Goal: Information Seeking & Learning: Learn about a topic

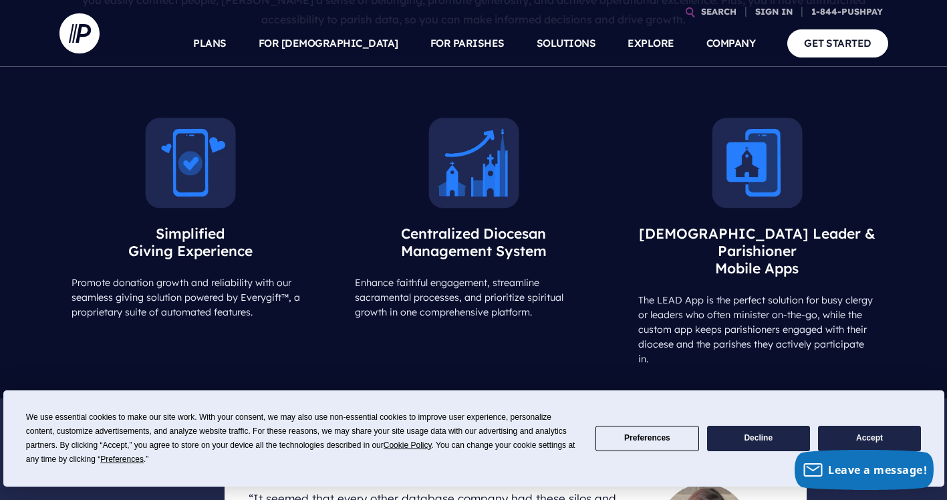
scroll to position [802, 0]
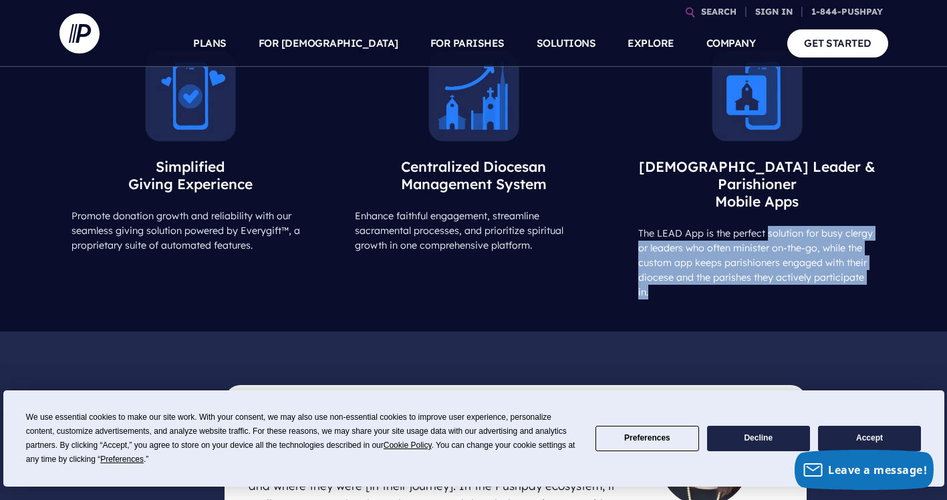
drag, startPoint x: 765, startPoint y: 180, endPoint x: 872, endPoint y: 232, distance: 118.1
click at [872, 232] on p "The LEAD App is the perfect solution for busy clergy or leaders who often minis…" at bounding box center [757, 263] width 262 height 74
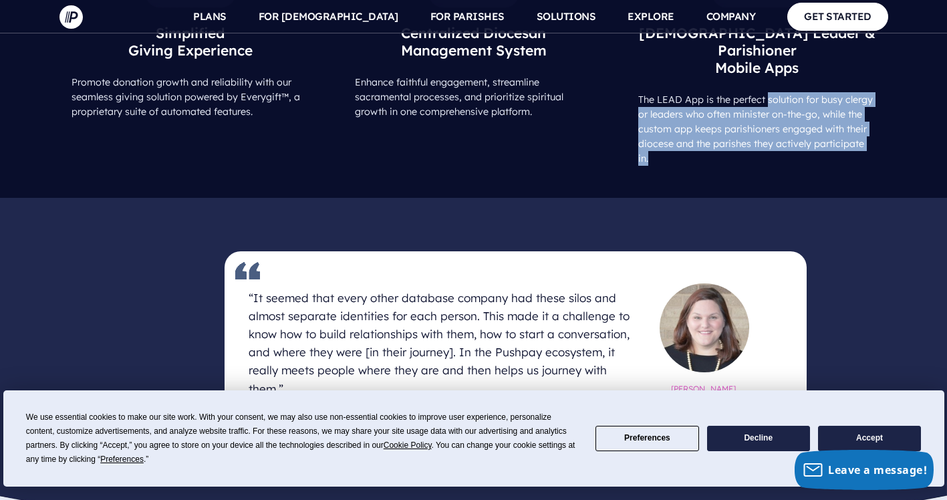
scroll to position [1069, 0]
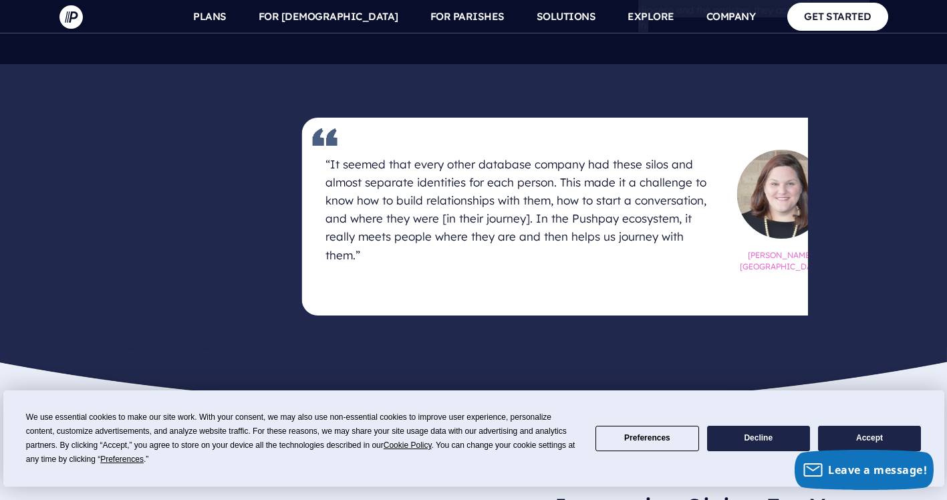
click at [495, 150] on h4 "“It seemed that every other database company had these silos and almost separat…" at bounding box center [517, 210] width 384 height 120
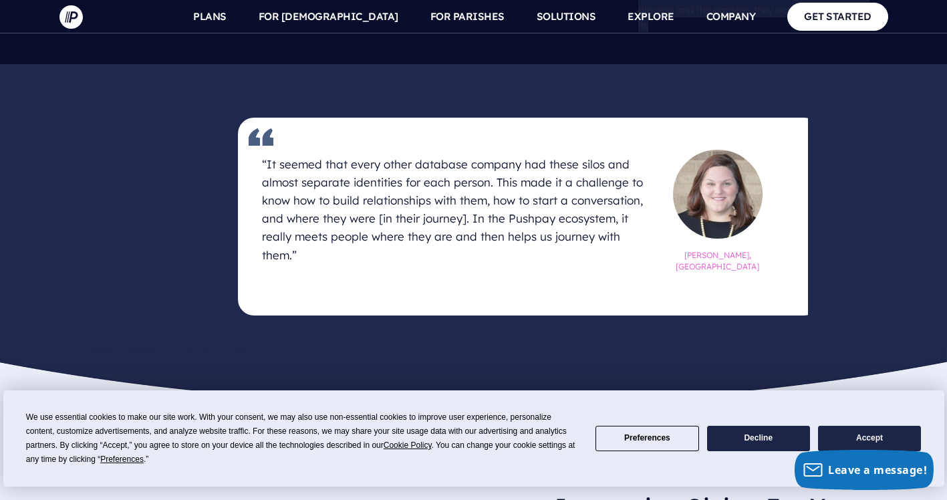
click at [516, 150] on h4 "“It seemed that every other database company had these silos and almost separat…" at bounding box center [454, 210] width 384 height 120
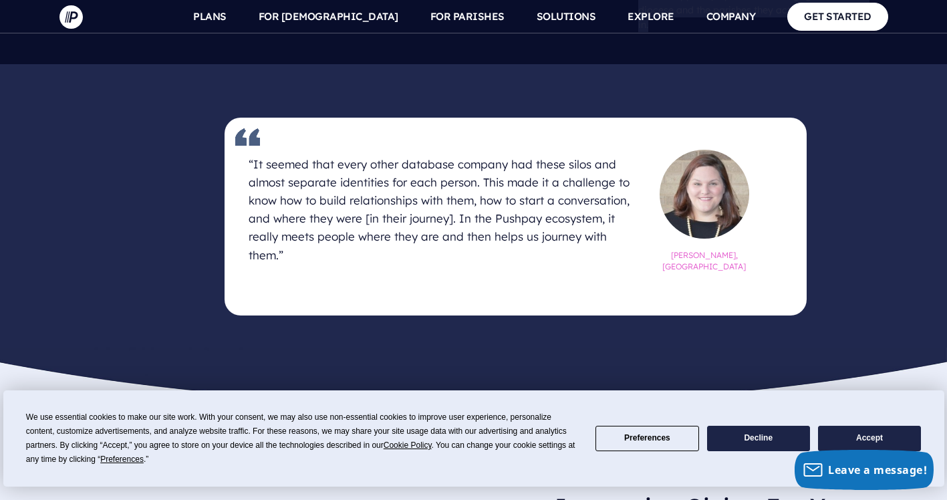
click at [484, 150] on h4 "“It seemed that every other database company had these silos and almost separat…" at bounding box center [441, 210] width 384 height 120
click at [523, 150] on h4 "“It seemed that every other database company had these silos and almost separat…" at bounding box center [441, 210] width 384 height 120
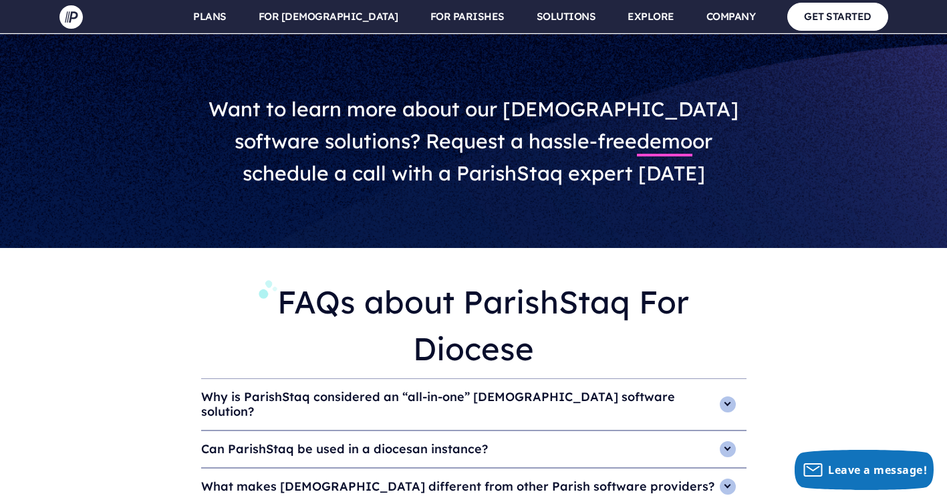
scroll to position [4277, 0]
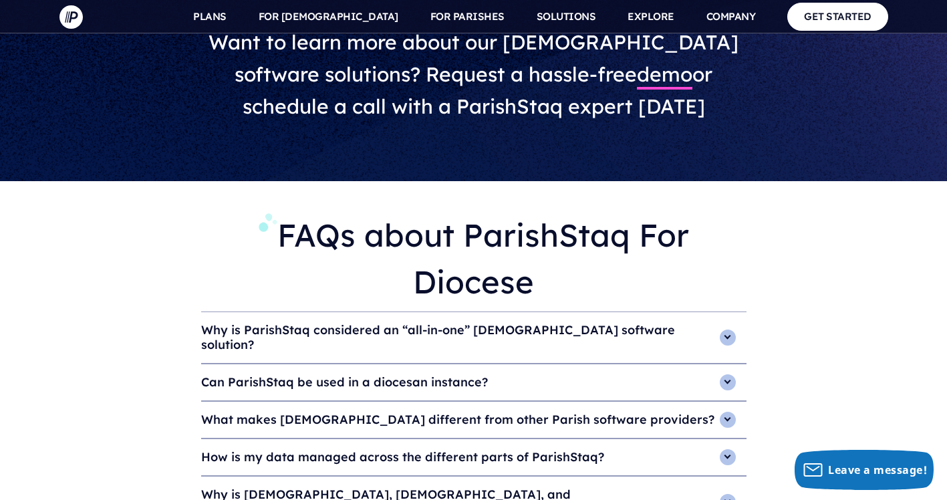
click at [724, 312] on h4 "Why is ParishStaq considered an “all-in-one” Catholic software solution?" at bounding box center [473, 337] width 545 height 51
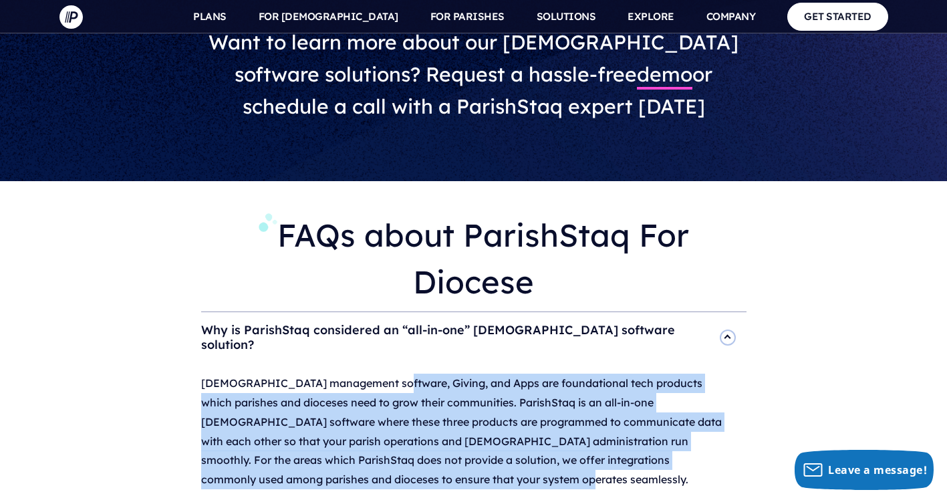
drag, startPoint x: 384, startPoint y: 259, endPoint x: 716, endPoint y: 358, distance: 346.6
click at [716, 363] on div "Catholic church management software, Giving, and Apps are foundational tech pro…" at bounding box center [473, 431] width 545 height 137
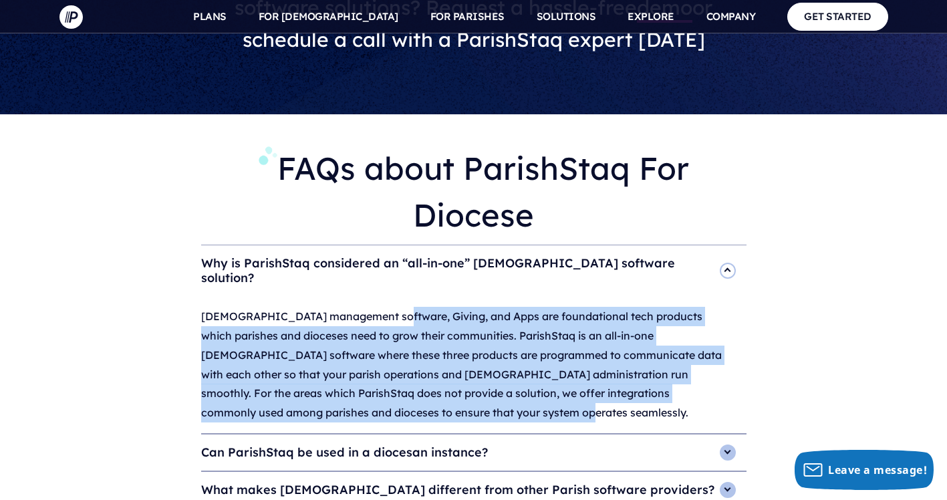
scroll to position [4411, 0]
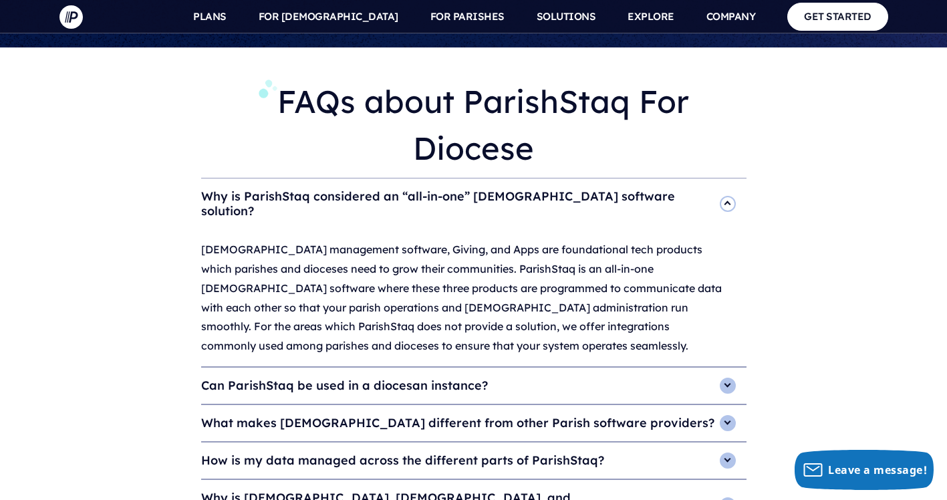
click at [437, 368] on h4 "Can ParishStaq be used in a diocesan instance?" at bounding box center [473, 386] width 545 height 36
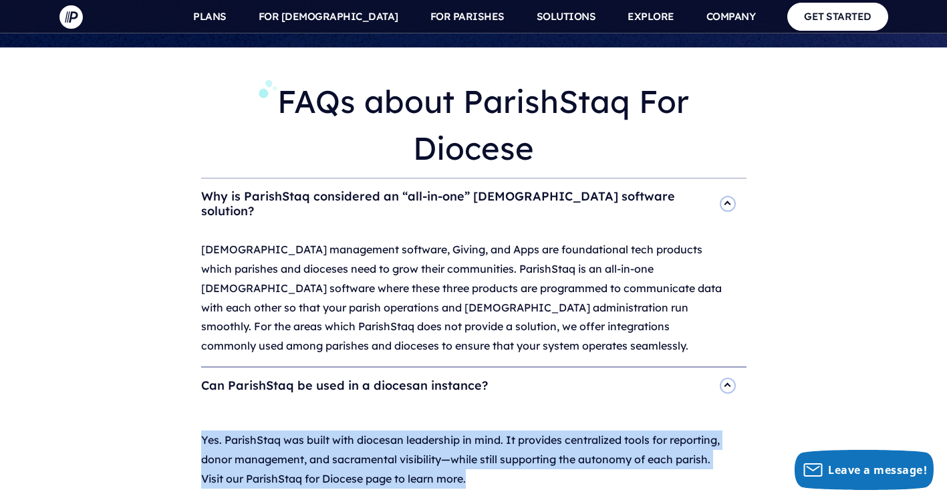
drag, startPoint x: 344, startPoint y: 288, endPoint x: 717, endPoint y: 350, distance: 378.1
click at [717, 404] on div "Yes. ParishStaq was built with diocesan leadership in mind. It provides central…" at bounding box center [473, 459] width 545 height 111
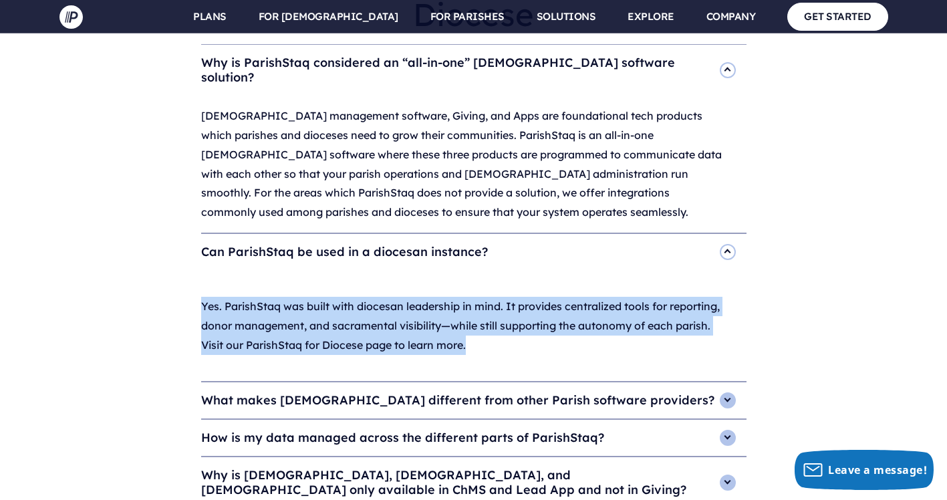
scroll to position [4612, 0]
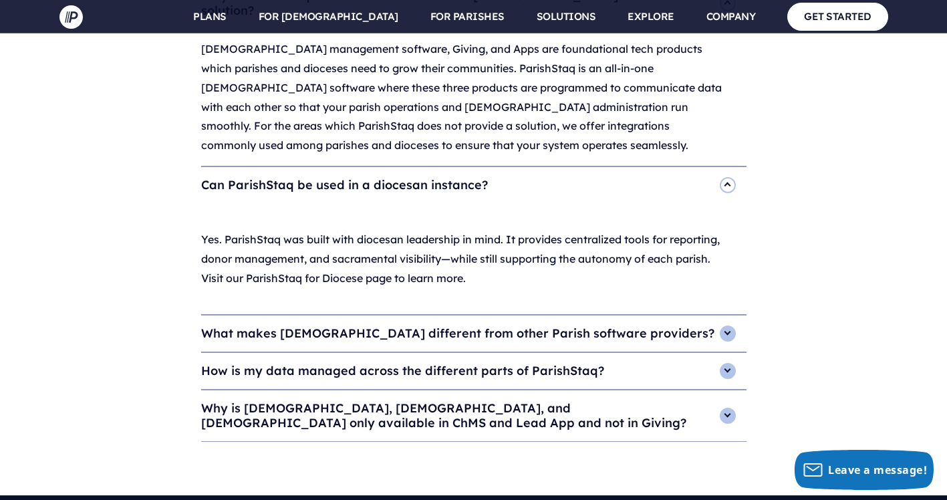
click at [394, 315] on h4 "What makes ParishStaq different from other Parish software providers?" at bounding box center [473, 333] width 545 height 36
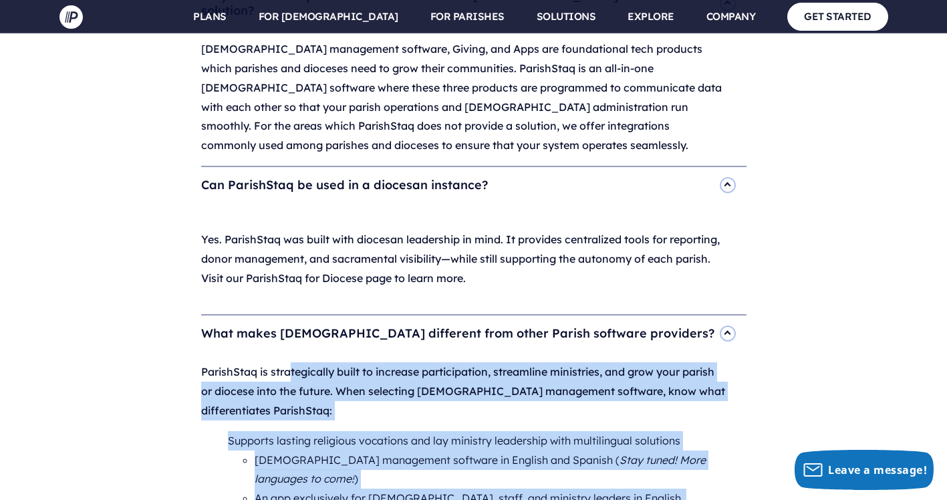
drag, startPoint x: 296, startPoint y: 241, endPoint x: 702, endPoint y: 402, distance: 436.5
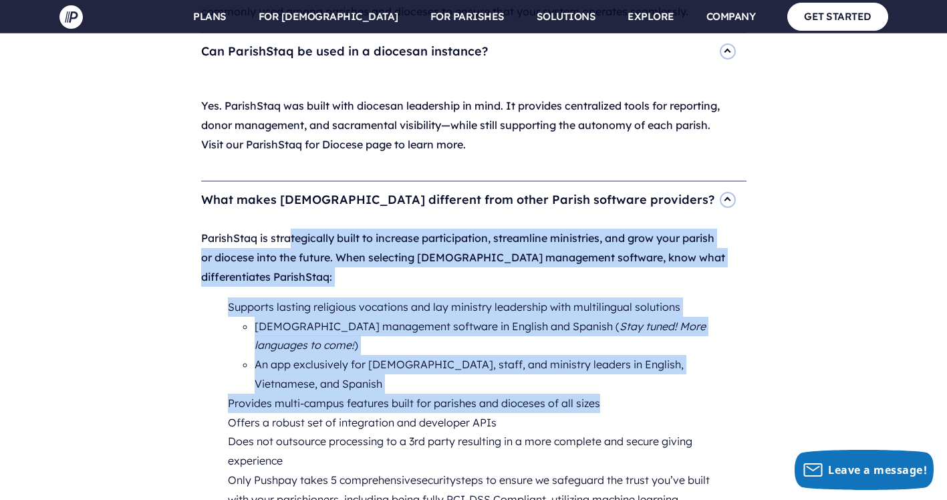
scroll to position [4812, 0]
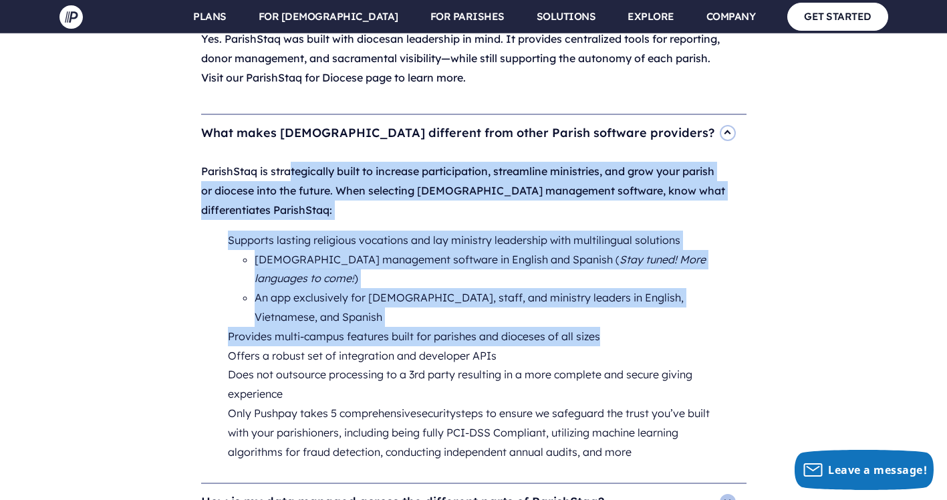
click at [364, 231] on li "Supports lasting religious vocations and lay ministry leadership with multiling…" at bounding box center [476, 279] width 497 height 96
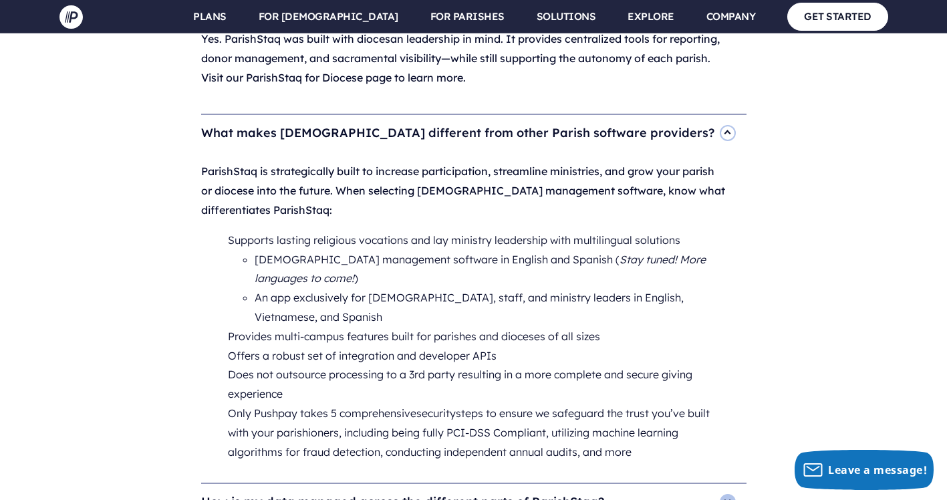
drag, startPoint x: 259, startPoint y: 112, endPoint x: 726, endPoint y: 320, distance: 512.2
click at [726, 320] on div "ParishStaq is strategically built to increase participation, streamline ministr…" at bounding box center [473, 317] width 545 height 332
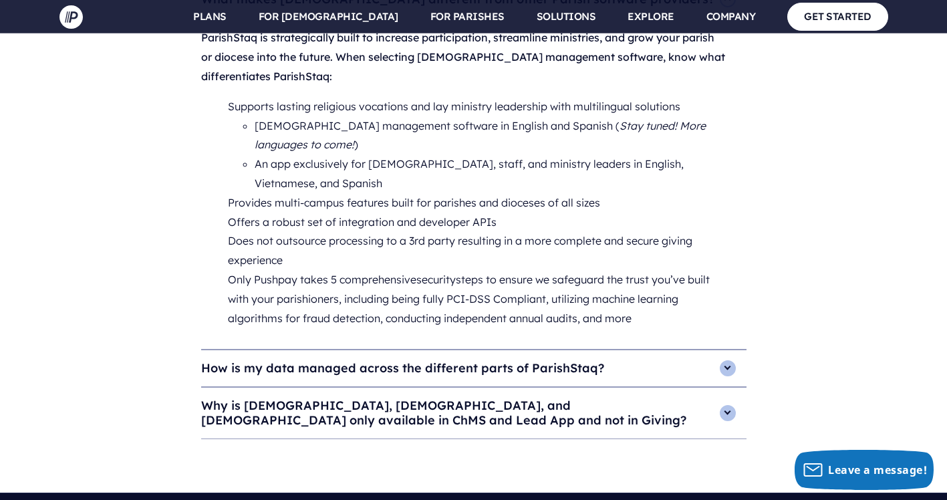
scroll to position [5013, 0]
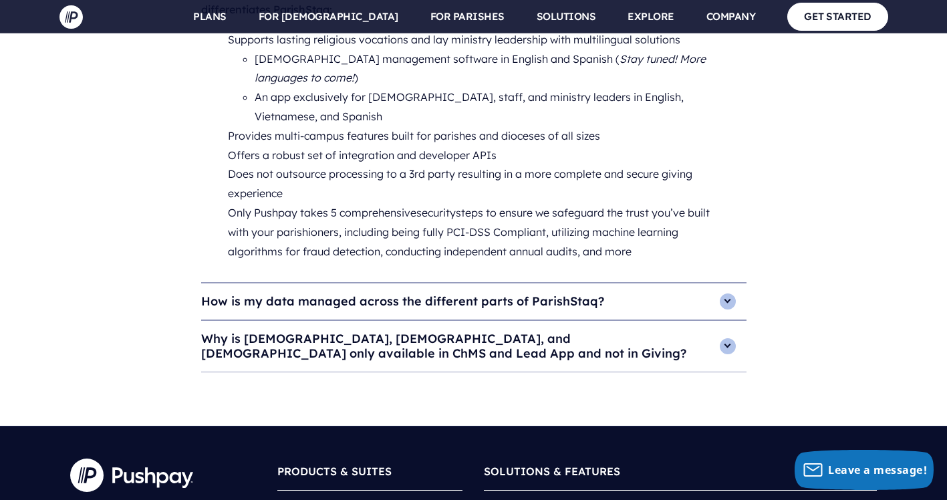
click at [557, 283] on h4 "How is my data managed across the different parts of ParishStaq?" at bounding box center [473, 301] width 545 height 36
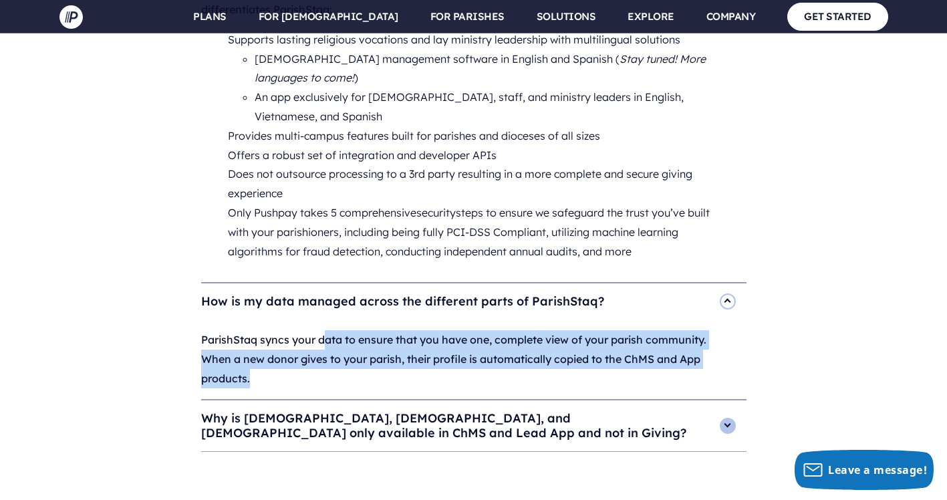
drag, startPoint x: 328, startPoint y: 196, endPoint x: 751, endPoint y: 247, distance: 426.1
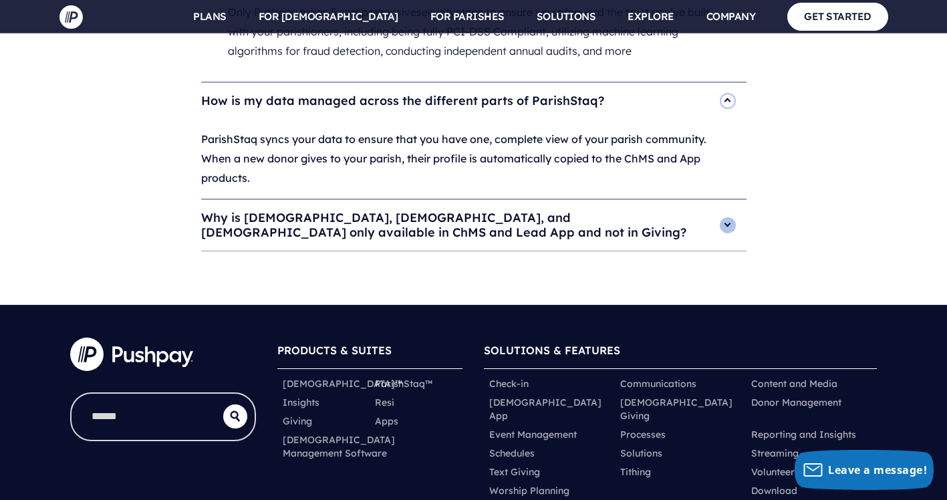
click at [339, 200] on h4 "Why is Korean, Vietnamese, and Chinese only available in ChMS and Lead App and …" at bounding box center [473, 225] width 545 height 51
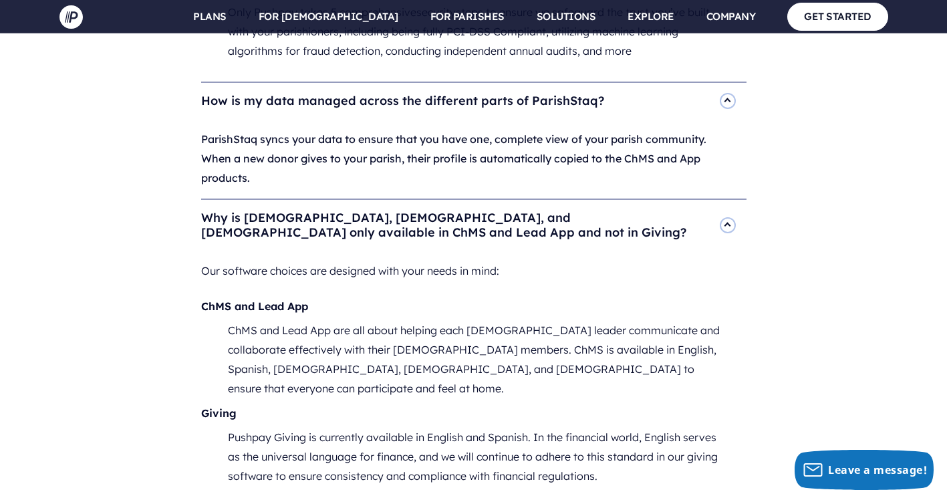
click at [251, 200] on h4 "Why is Korean, Vietnamese, and Chinese only available in ChMS and Lead App and …" at bounding box center [473, 225] width 545 height 51
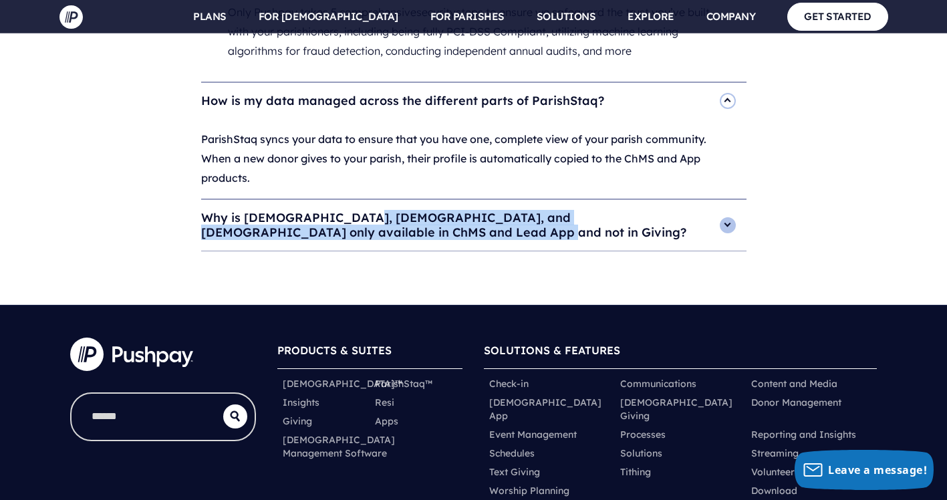
drag, startPoint x: 272, startPoint y: 92, endPoint x: 492, endPoint y: 102, distance: 220.1
click at [493, 200] on h4 "Why is Korean, Vietnamese, and Chinese only available in ChMS and Lead App and …" at bounding box center [473, 225] width 545 height 51
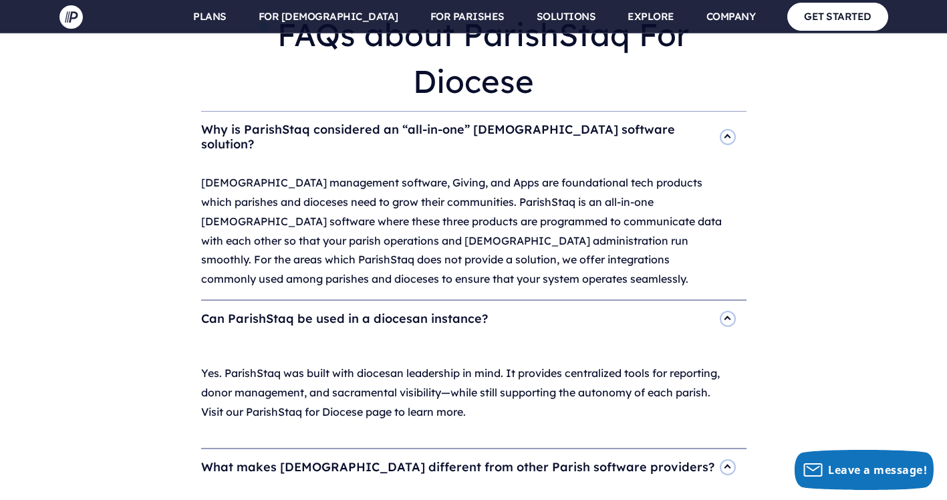
scroll to position [4211, 0]
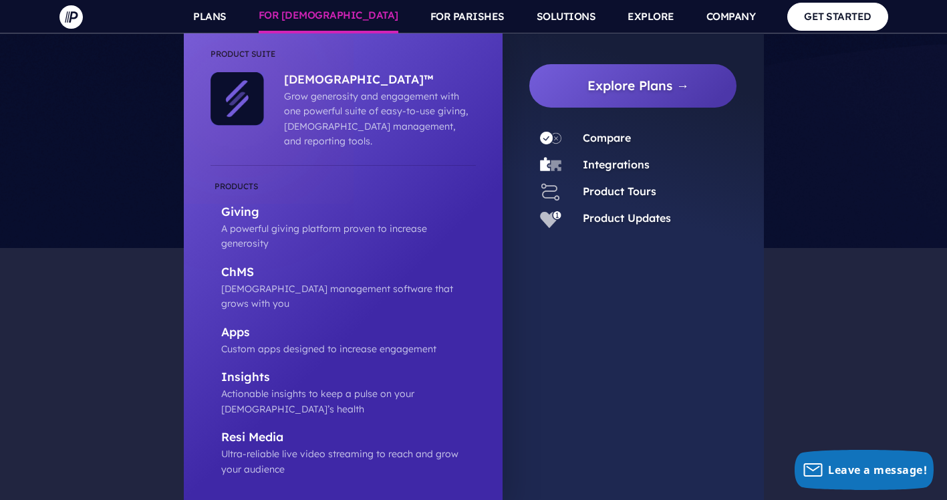
click at [364, 22] on link "FOR [DEMOGRAPHIC_DATA]" at bounding box center [329, 16] width 140 height 33
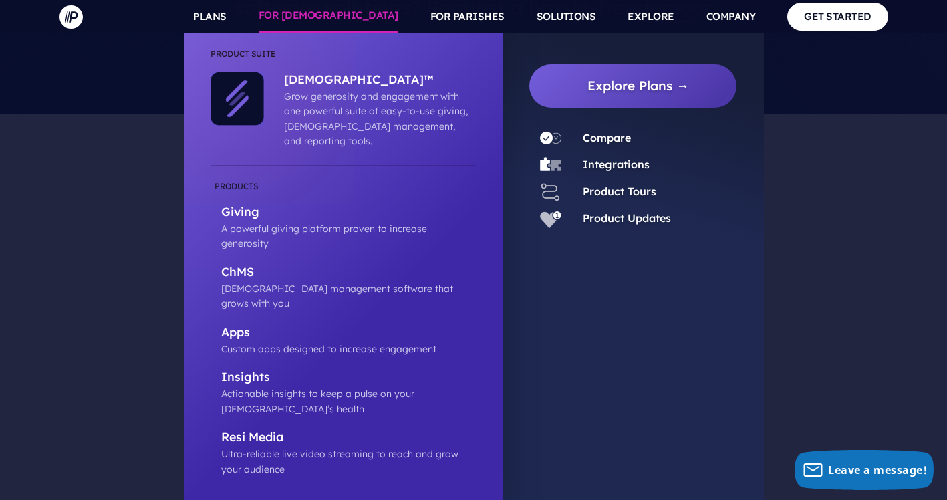
scroll to position [4411, 0]
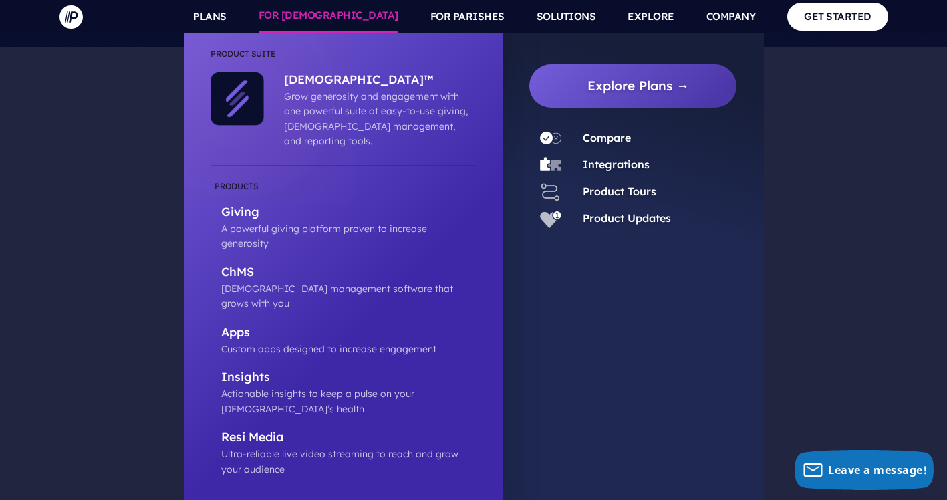
drag, startPoint x: 581, startPoint y: 316, endPoint x: 569, endPoint y: 302, distance: 18.5
click at [581, 313] on ul "Explore Plans →" at bounding box center [633, 271] width 261 height 477
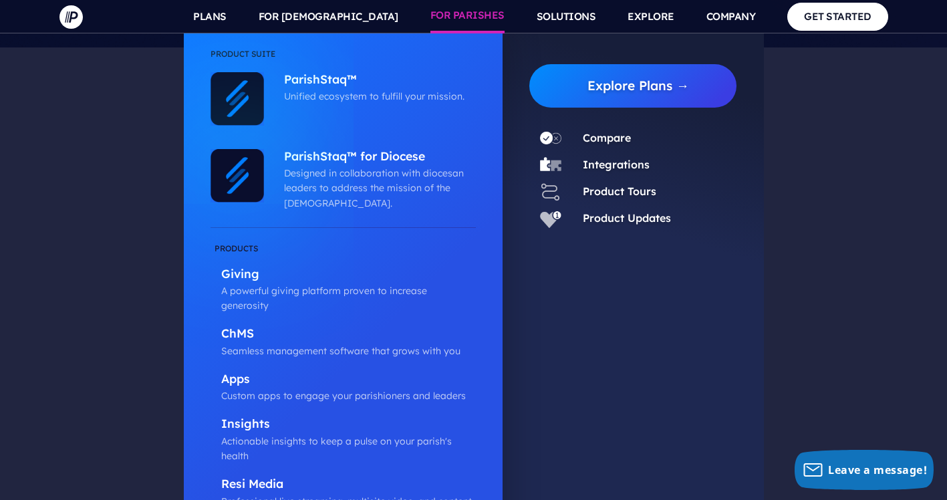
click at [428, 30] on li "FOR PARISHES Product Suite" at bounding box center [467, 16] width 106 height 33
click at [361, 157] on p "ParishStaq™ for Diocese" at bounding box center [376, 157] width 185 height 17
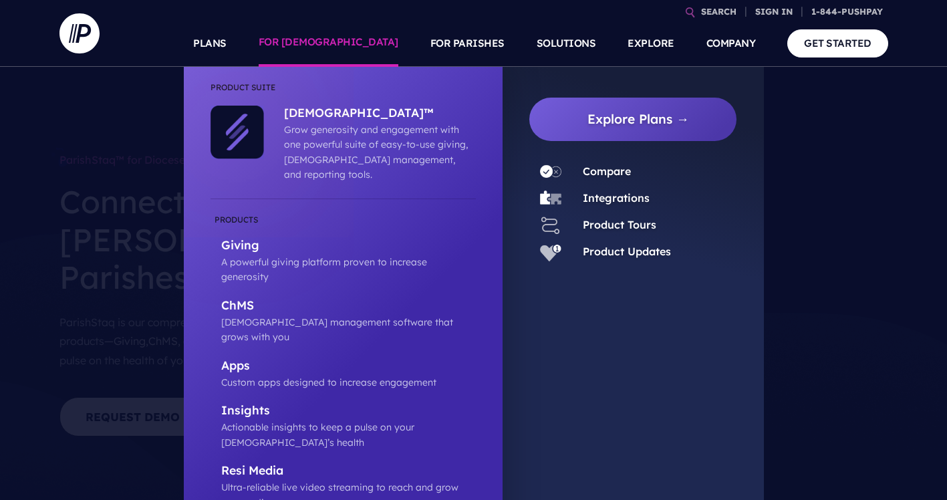
click at [344, 41] on link "FOR [DEMOGRAPHIC_DATA]" at bounding box center [329, 43] width 140 height 47
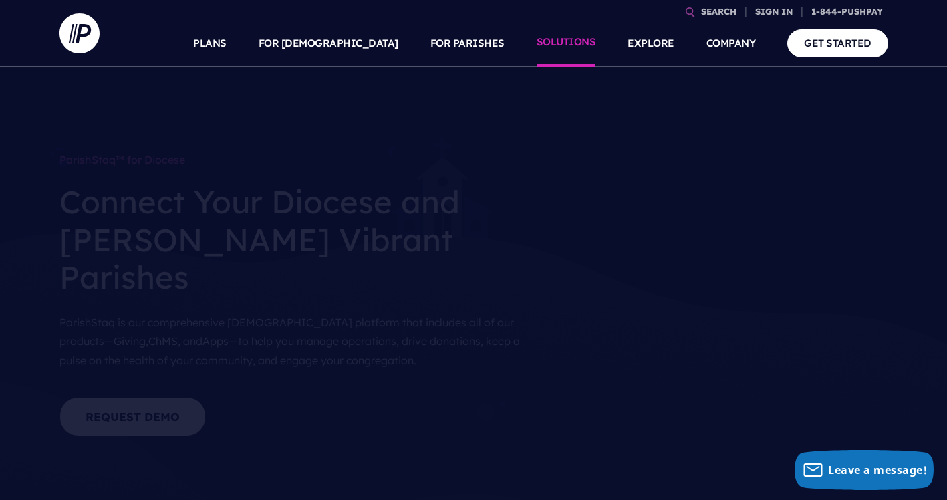
click at [546, 49] on link "SOLUTIONS" at bounding box center [566, 43] width 59 height 47
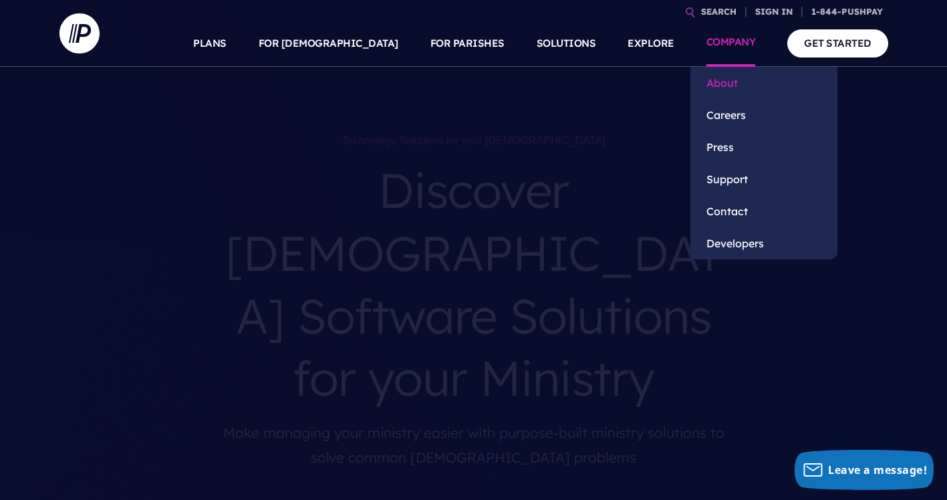
click at [722, 83] on link "About" at bounding box center [763, 83] width 147 height 32
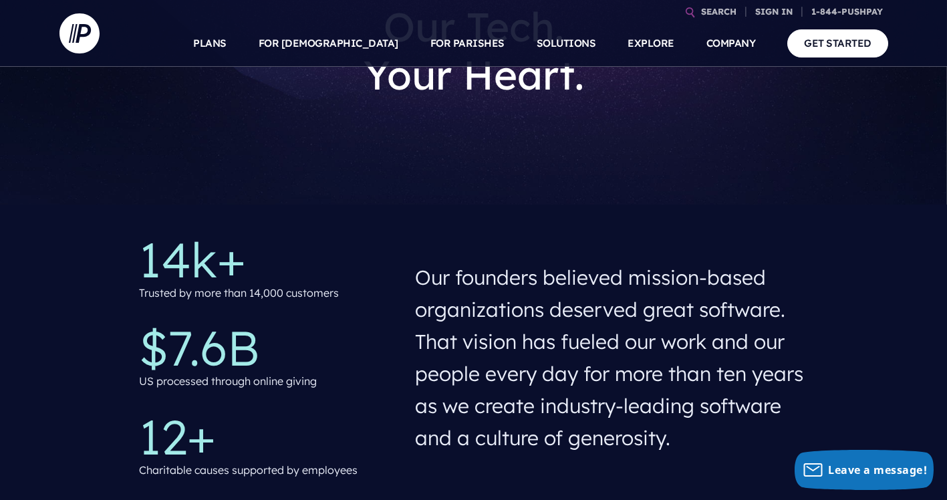
scroll to position [334, 0]
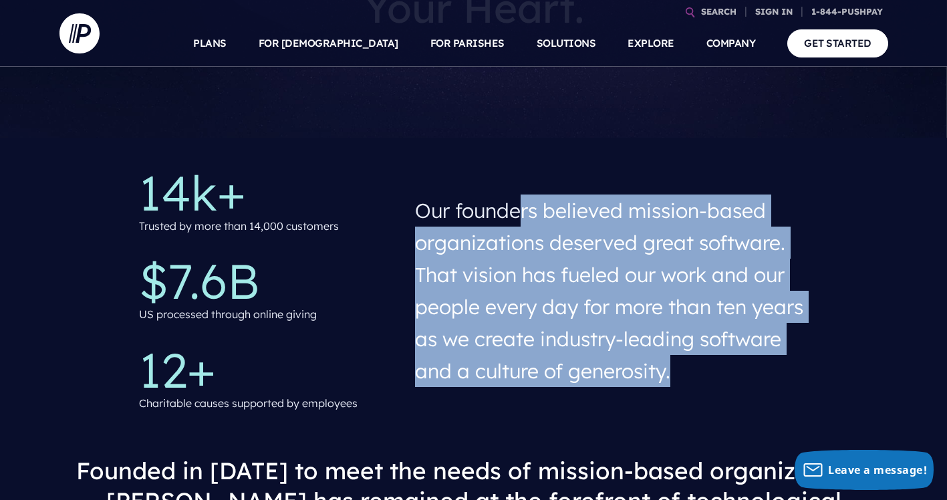
drag, startPoint x: 524, startPoint y: 210, endPoint x: 801, endPoint y: 351, distance: 310.6
click at [801, 352] on h4 "Our founders believed mission-based organizations deserved great software. That…" at bounding box center [611, 290] width 393 height 203
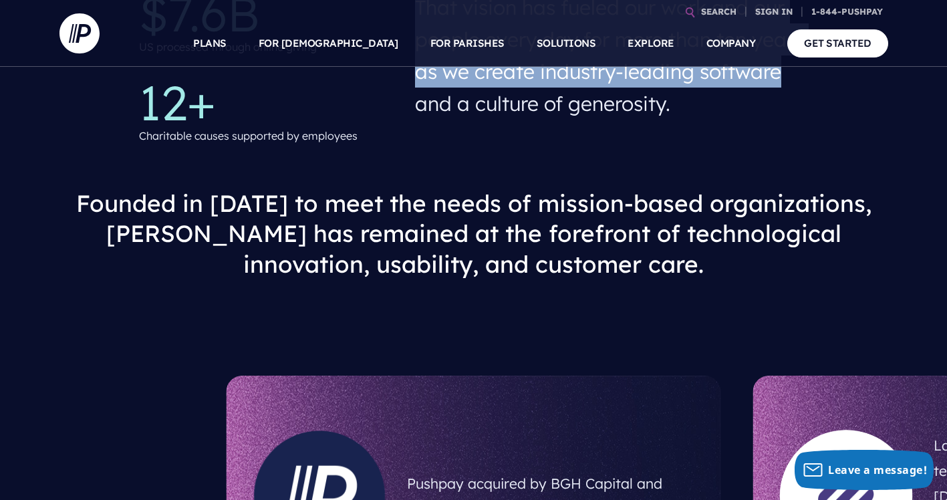
scroll to position [668, 0]
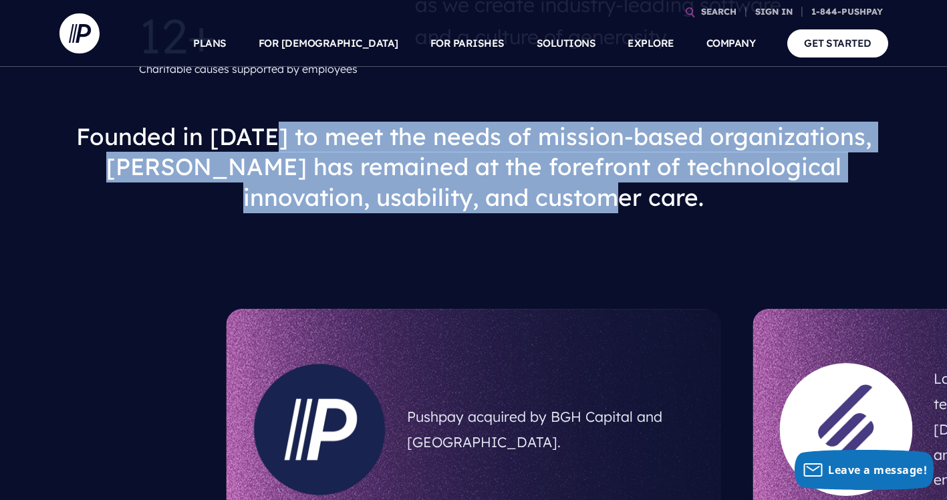
drag, startPoint x: 287, startPoint y: 131, endPoint x: 791, endPoint y: 193, distance: 508.4
click at [791, 193] on h3 "Founded in 2011 to meet the needs of mission-based organizations, Pushpay has r…" at bounding box center [473, 167] width 807 height 113
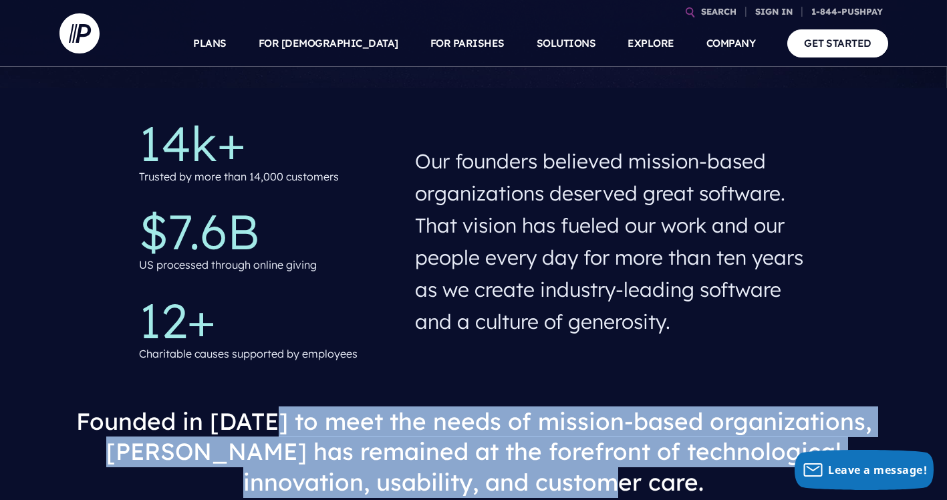
scroll to position [0, 0]
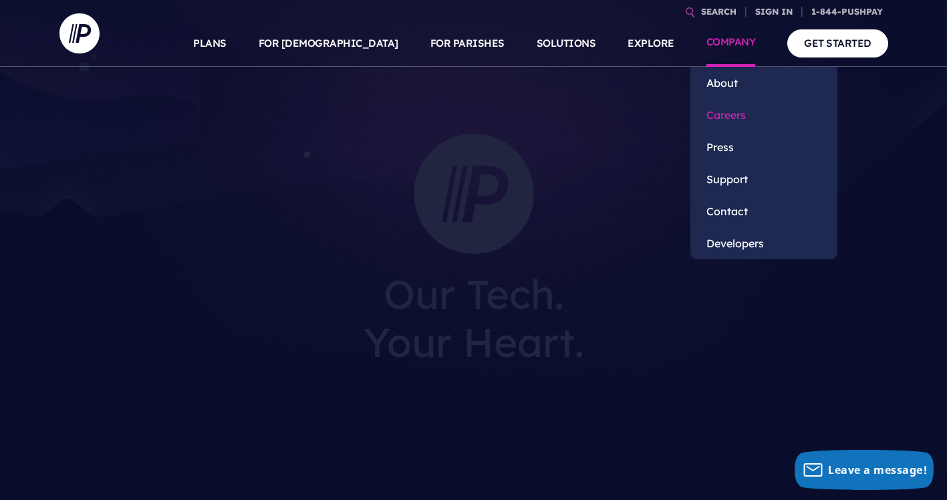
click at [727, 120] on link "Careers" at bounding box center [763, 115] width 147 height 32
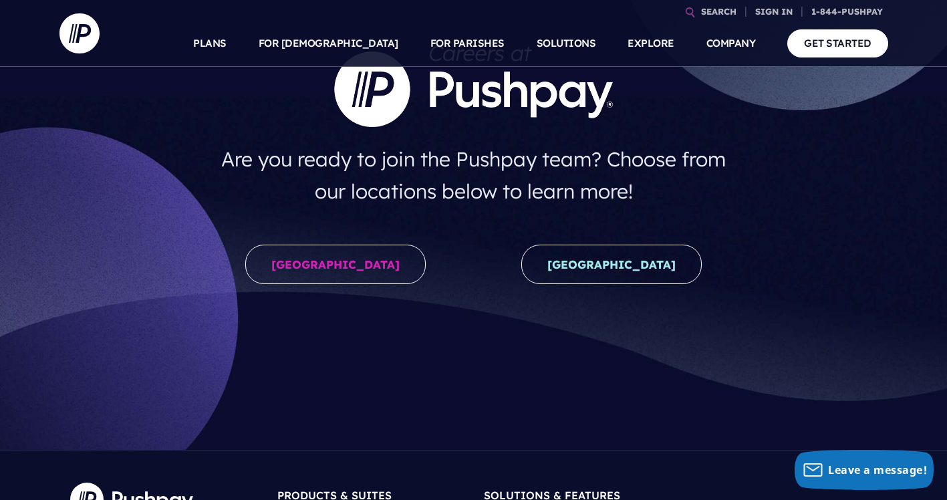
scroll to position [267, 0]
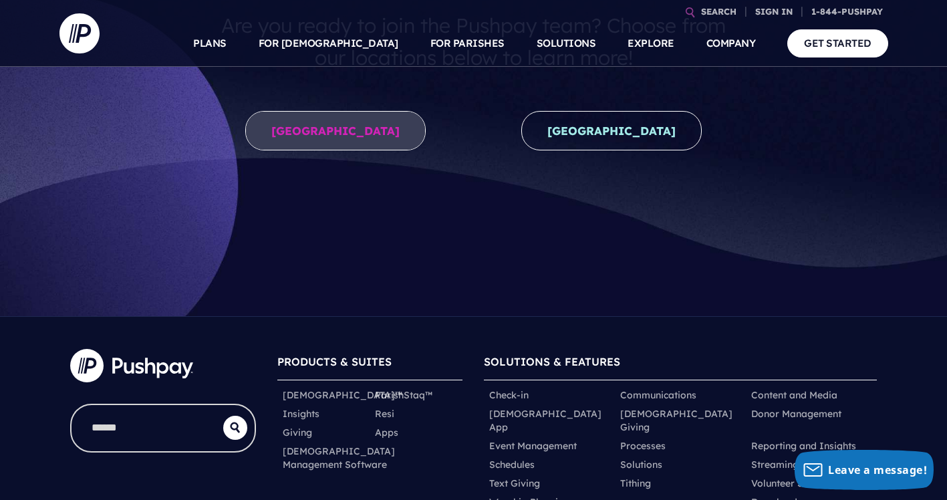
click at [350, 138] on link "United States" at bounding box center [335, 130] width 180 height 39
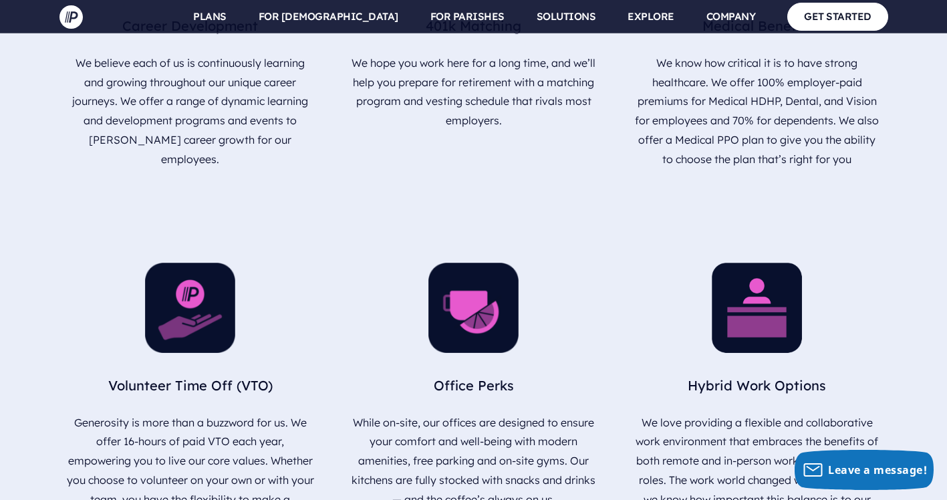
scroll to position [2005, 0]
